Goal: Information Seeking & Learning: Understand process/instructions

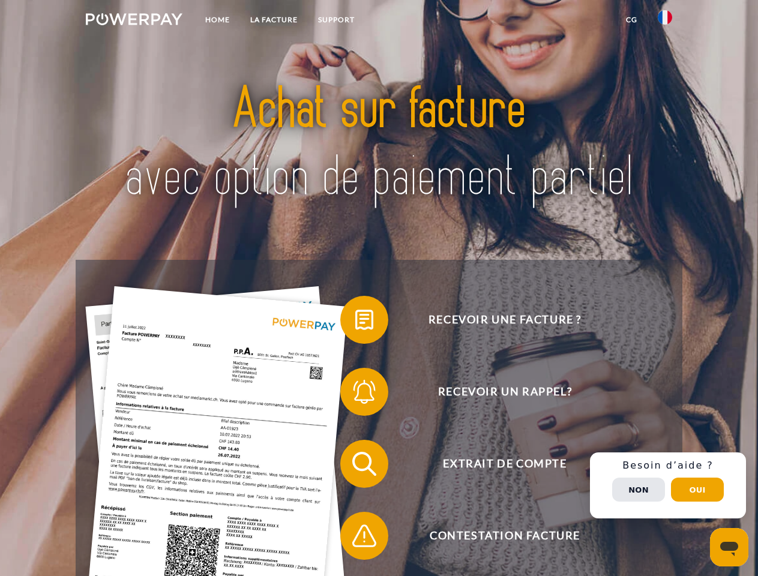
click at [134, 21] on img at bounding box center [134, 19] width 97 height 12
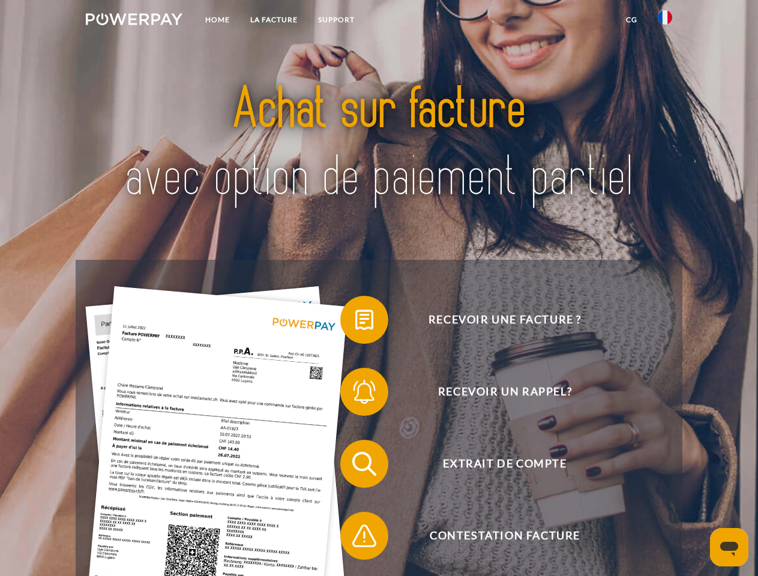
click at [665, 21] on img at bounding box center [665, 17] width 14 height 14
click at [631, 20] on link "CG" at bounding box center [632, 20] width 32 height 22
click at [355, 322] on span at bounding box center [346, 320] width 60 height 60
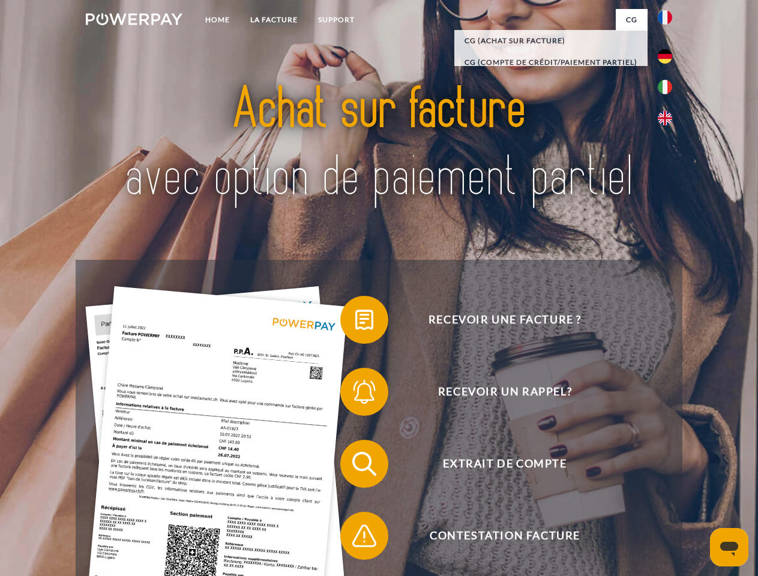
click at [355, 394] on div "Recevoir une facture ? Recevoir un rappel? Extrait de compte retour" at bounding box center [379, 500] width 606 height 480
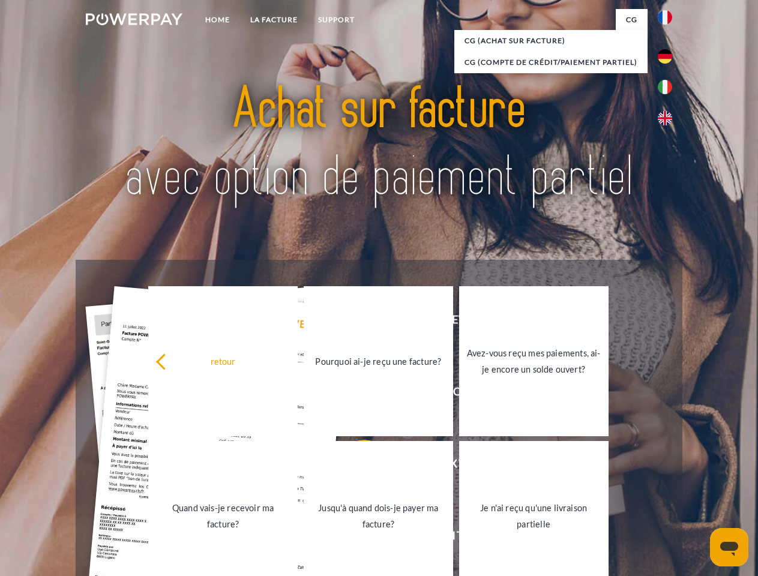
click at [355, 466] on link "Jusqu'à quand dois-je payer ma facture?" at bounding box center [378, 516] width 149 height 150
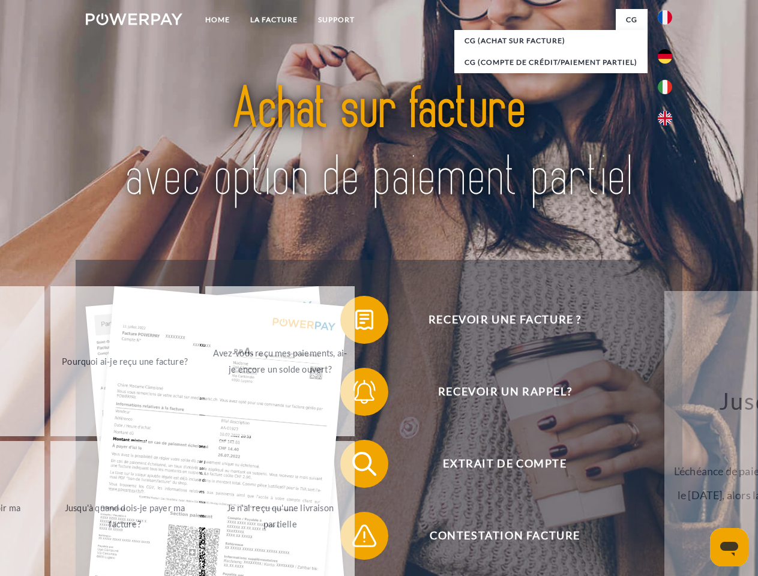
click at [355, 538] on span at bounding box center [346, 536] width 60 height 60
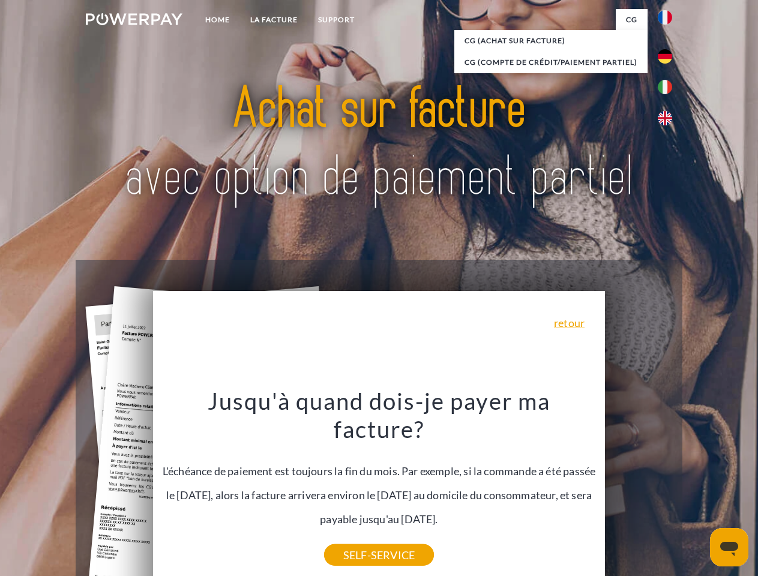
click at [668, 486] on div "Recevoir une facture ? Recevoir un rappel? Extrait de compte retour" at bounding box center [379, 500] width 606 height 480
click at [639, 488] on span "Extrait de compte" at bounding box center [505, 464] width 294 height 48
click at [697, 490] on header "Home LA FACTURE Support" at bounding box center [379, 414] width 758 height 829
